Goal: Check status

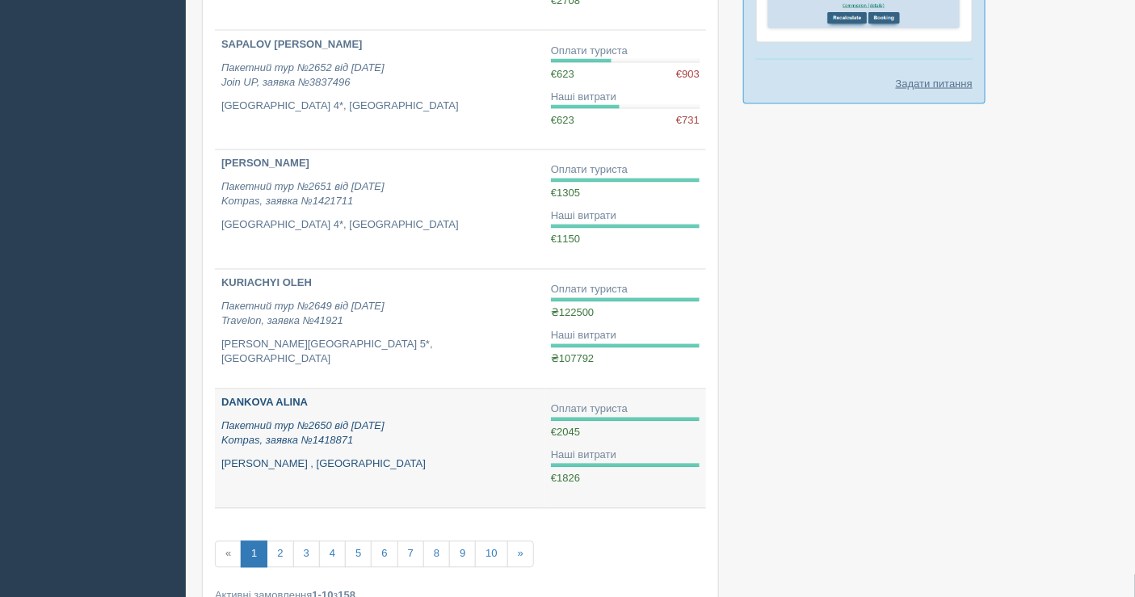
scroll to position [898, 0]
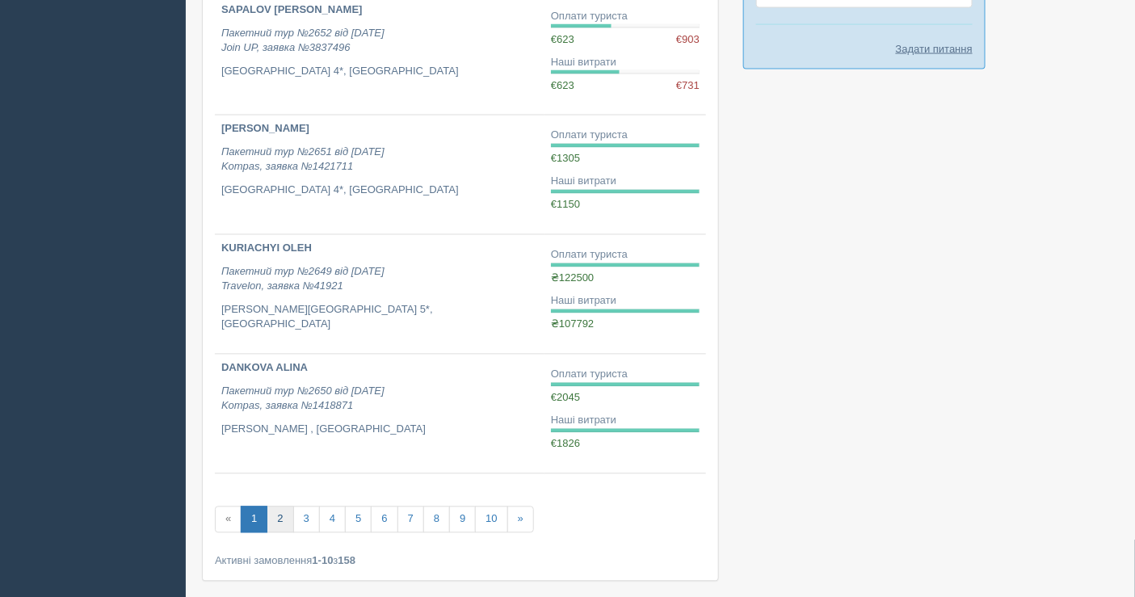
click at [276, 517] on link "2" at bounding box center [280, 520] width 27 height 27
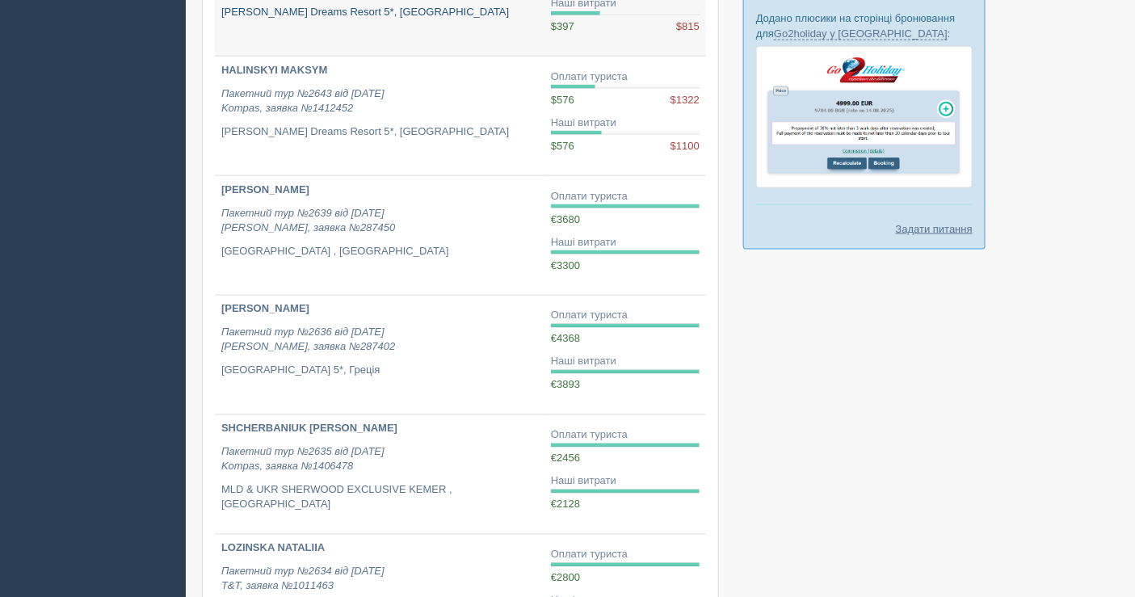
scroll to position [808, 0]
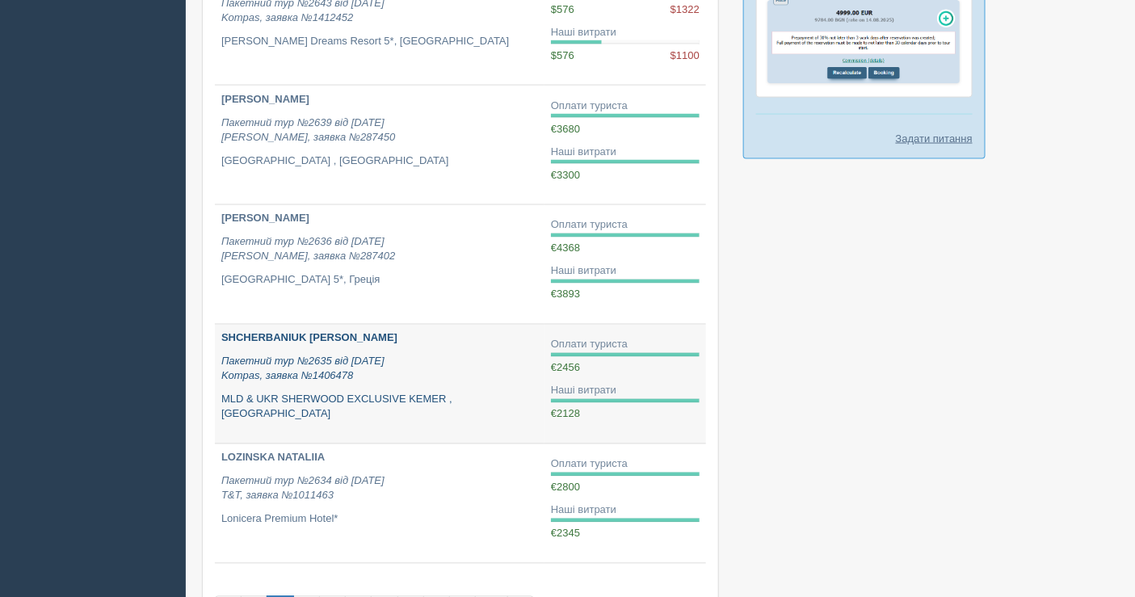
click at [336, 385] on div "SHCHERBANIUK [PERSON_NAME] Пакетний тур №2635 від [DATE] Kompas, заявка №140647…" at bounding box center [379, 376] width 317 height 91
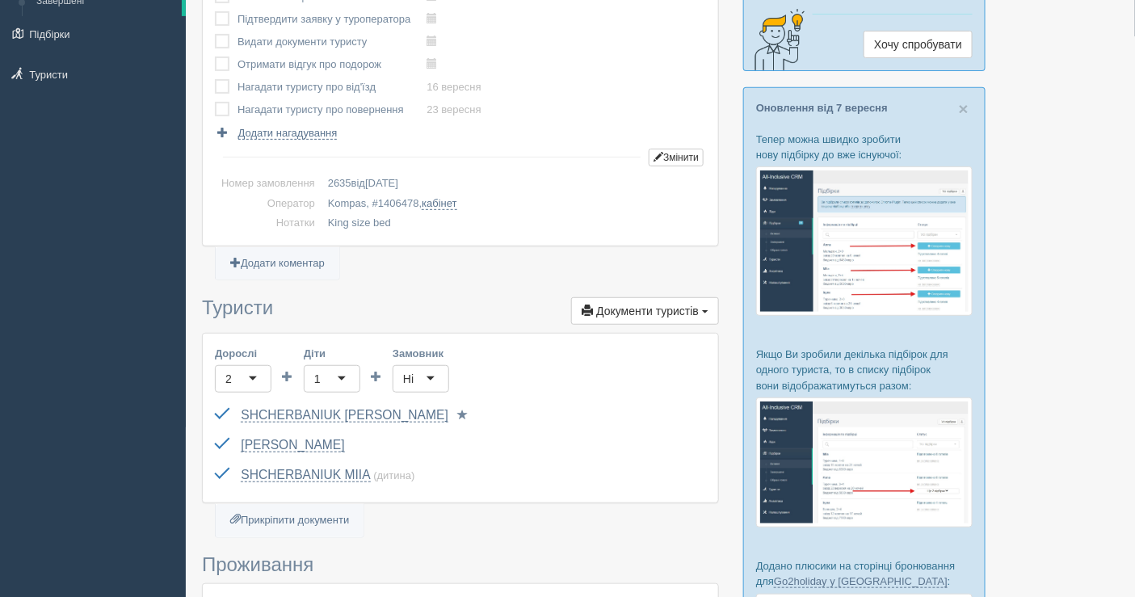
scroll to position [116, 0]
